Goal: Book appointment/travel/reservation

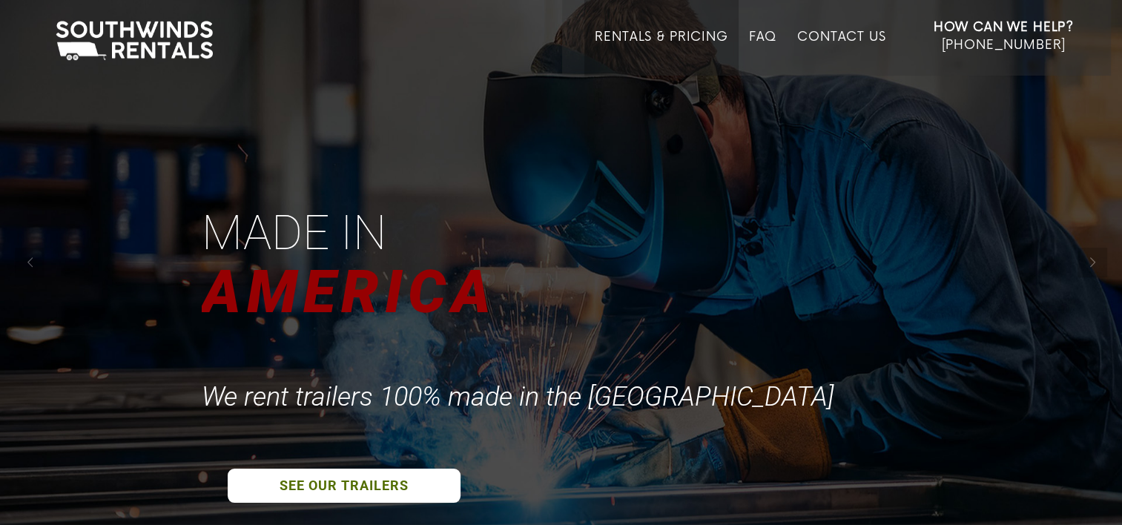
click at [686, 36] on link "Rentals & Pricing" at bounding box center [661, 53] width 133 height 46
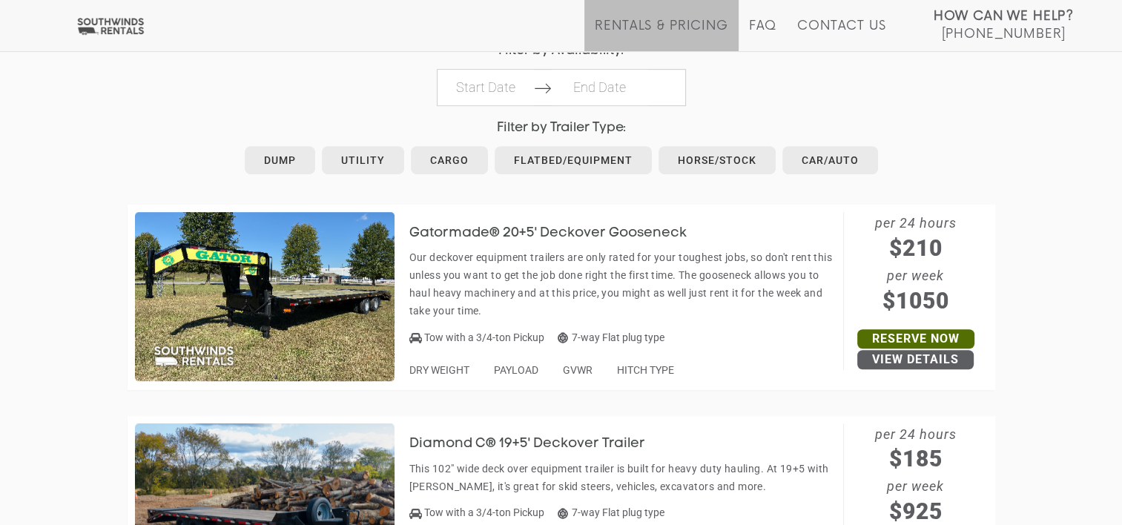
scroll to position [742, 0]
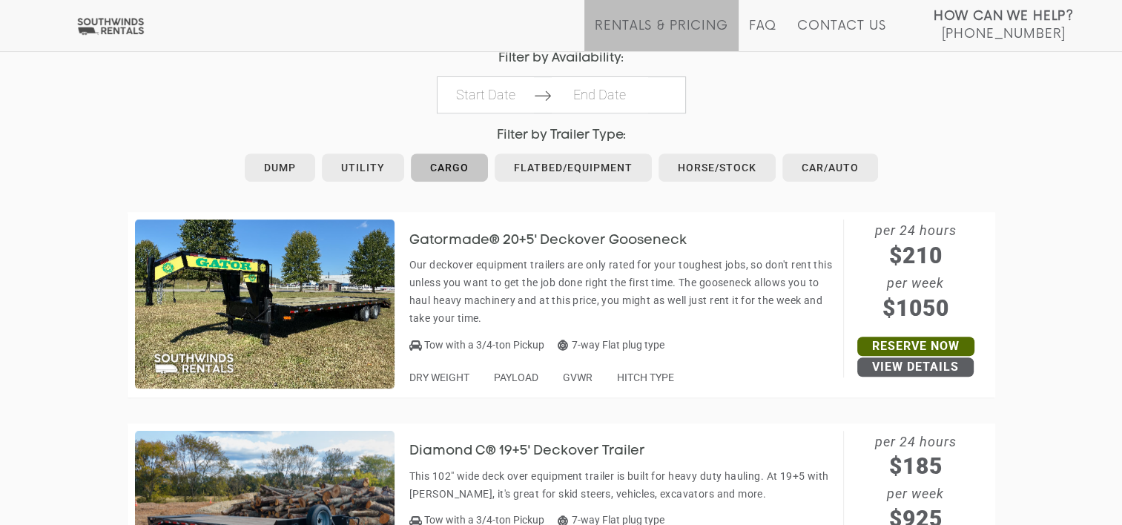
click at [451, 169] on link "Cargo" at bounding box center [449, 168] width 77 height 28
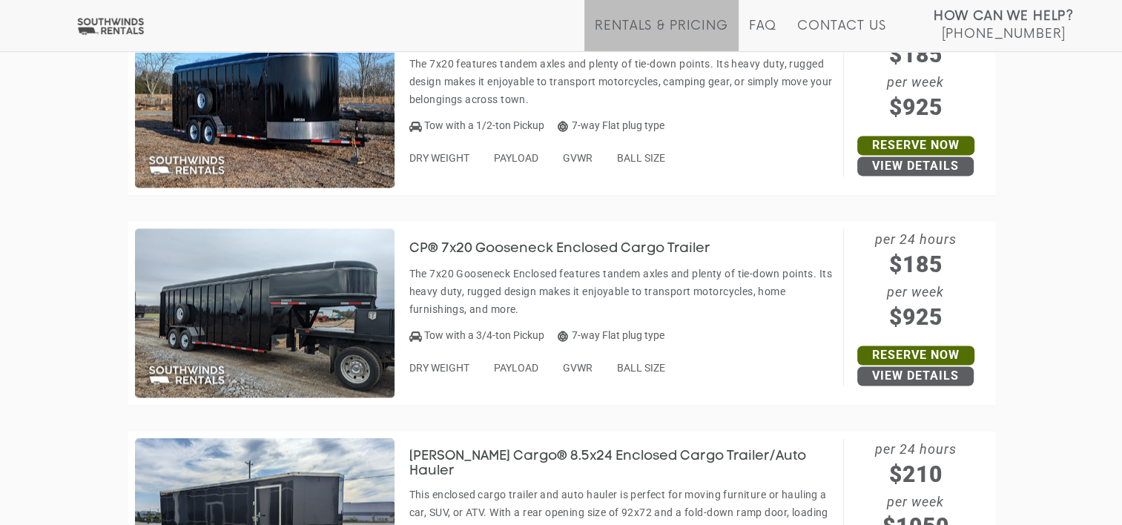
scroll to position [2135, 0]
